Goal: Information Seeking & Learning: Find specific fact

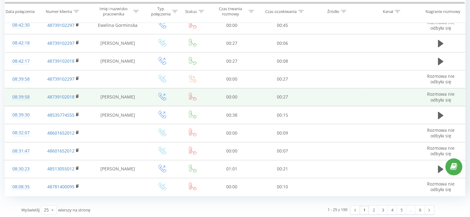
scroll to position [346, 0]
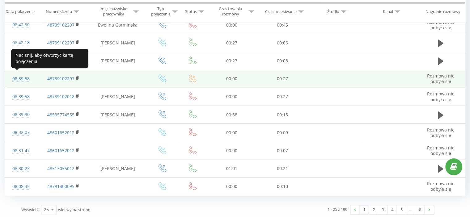
click at [22, 76] on div "08:39:58" at bounding box center [21, 79] width 20 height 12
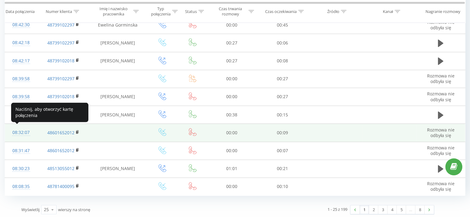
click at [24, 130] on div "08:32:07" at bounding box center [21, 133] width 20 height 12
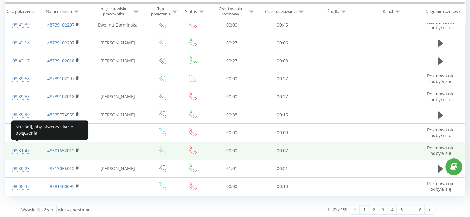
click at [25, 148] on div "08:31:47" at bounding box center [21, 151] width 20 height 12
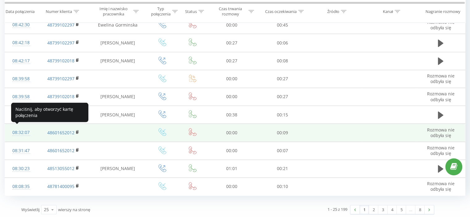
click at [26, 130] on div "08:32:07" at bounding box center [21, 133] width 20 height 12
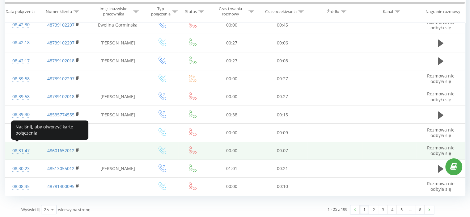
click at [26, 148] on div "08:31:47" at bounding box center [21, 151] width 20 height 12
click at [25, 148] on div "08:31:47" at bounding box center [21, 151] width 20 height 12
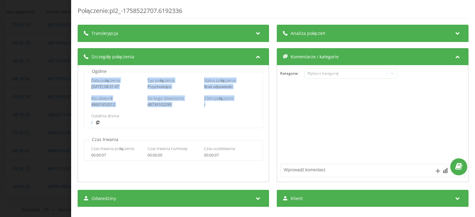
drag, startPoint x: 91, startPoint y: 80, endPoint x: 220, endPoint y: 103, distance: 130.6
click at [220, 103] on div "Data połączenia 2025-09-22 08:31:47 Typ połączenia Przychodzące Status połączen…" at bounding box center [173, 100] width 179 height 56
copy div "Data połączenia 2025-09-22 08:31:47 Typ połączenia Przychodzące Status połączen…"
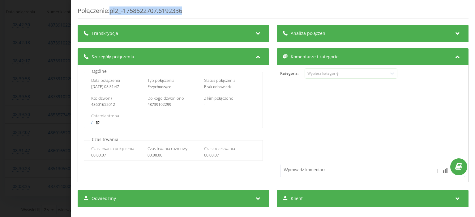
drag, startPoint x: 190, startPoint y: 12, endPoint x: 112, endPoint y: 10, distance: 78.0
click at [112, 10] on div "Połączenie : pl2_-1758522707.6192336" at bounding box center [273, 12] width 391 height 12
copy div "pl2_-1758522707.6192336"
click at [45, 85] on div "Połączenie : pl2_-1758522707.6192336 Transkrypcja Aby móc analizować przyszłe p…" at bounding box center [237, 108] width 475 height 217
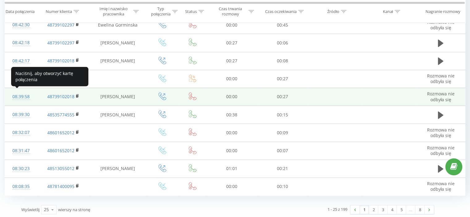
click at [26, 94] on div "08:39:58" at bounding box center [21, 97] width 20 height 12
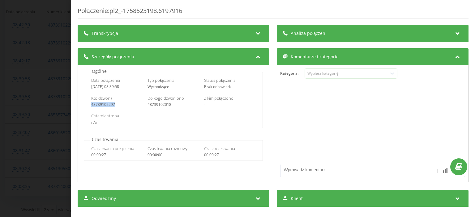
drag, startPoint x: 115, startPoint y: 104, endPoint x: 89, endPoint y: 104, distance: 26.0
click at [89, 104] on div "Kto dzwonił 48739102297 Do kogo dzwoniono 48739102018 Z kim połączono -" at bounding box center [173, 101] width 178 height 18
copy div "48739102297"
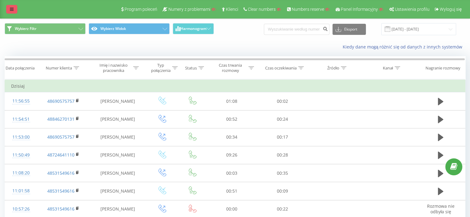
click at [15, 11] on link at bounding box center [11, 9] width 11 height 9
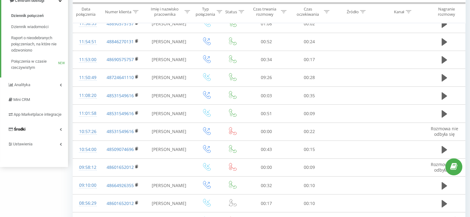
scroll to position [31, 0]
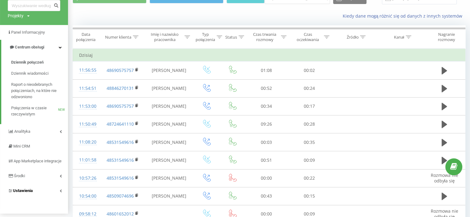
click at [24, 193] on span "Ustawienia" at bounding box center [23, 191] width 20 height 5
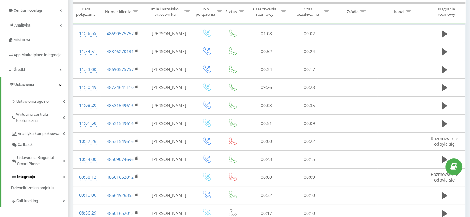
scroll to position [93, 0]
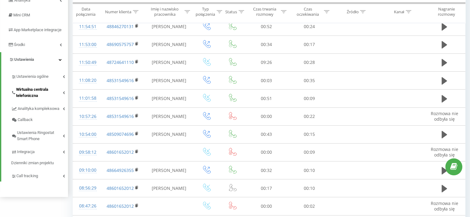
click at [34, 99] on span "Wirtualna centrala telefoniczna" at bounding box center [39, 93] width 47 height 12
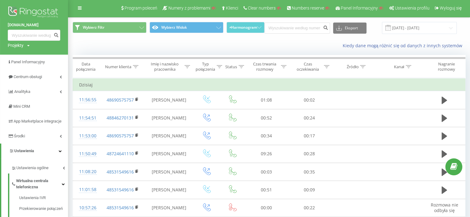
scroll to position [0, 0]
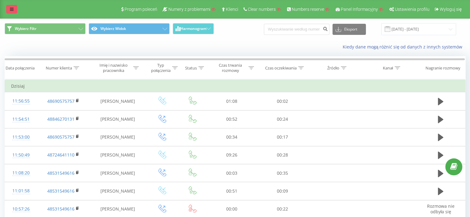
click at [14, 9] on link at bounding box center [11, 9] width 11 height 9
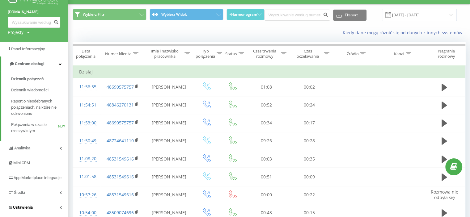
scroll to position [93, 0]
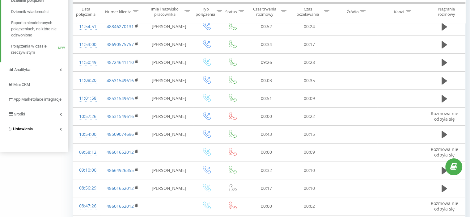
click at [33, 131] on span "Ustawienia" at bounding box center [23, 129] width 20 height 5
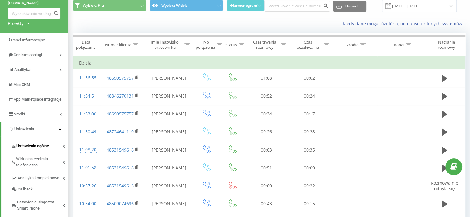
click at [38, 149] on span "Ustawienia ogólne" at bounding box center [32, 146] width 32 height 6
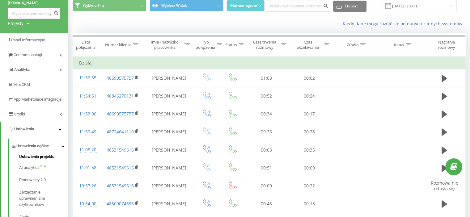
click at [42, 160] on span "Ustawienia projektu" at bounding box center [36, 157] width 35 height 6
